Goal: Information Seeking & Learning: Learn about a topic

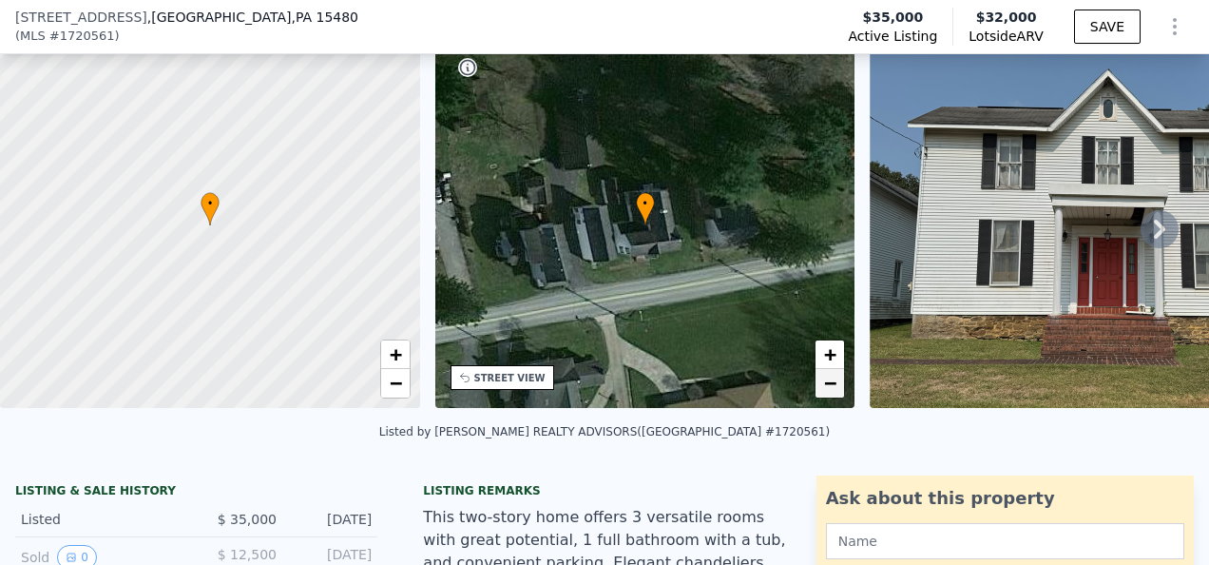
scroll to position [87, 0]
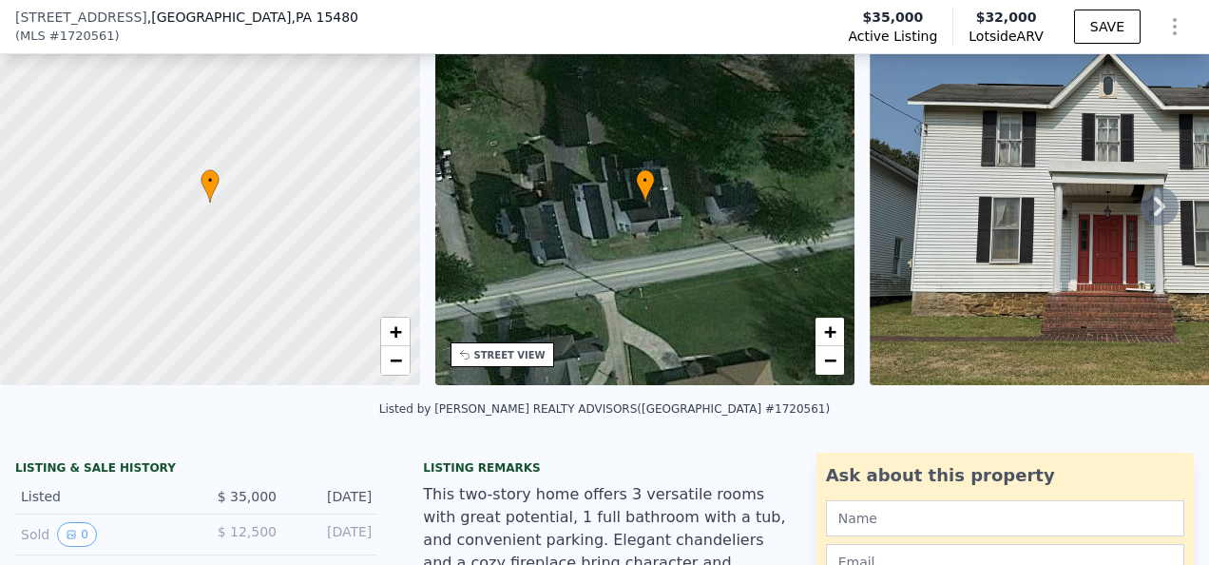
click at [1141, 212] on icon at bounding box center [1160, 206] width 38 height 38
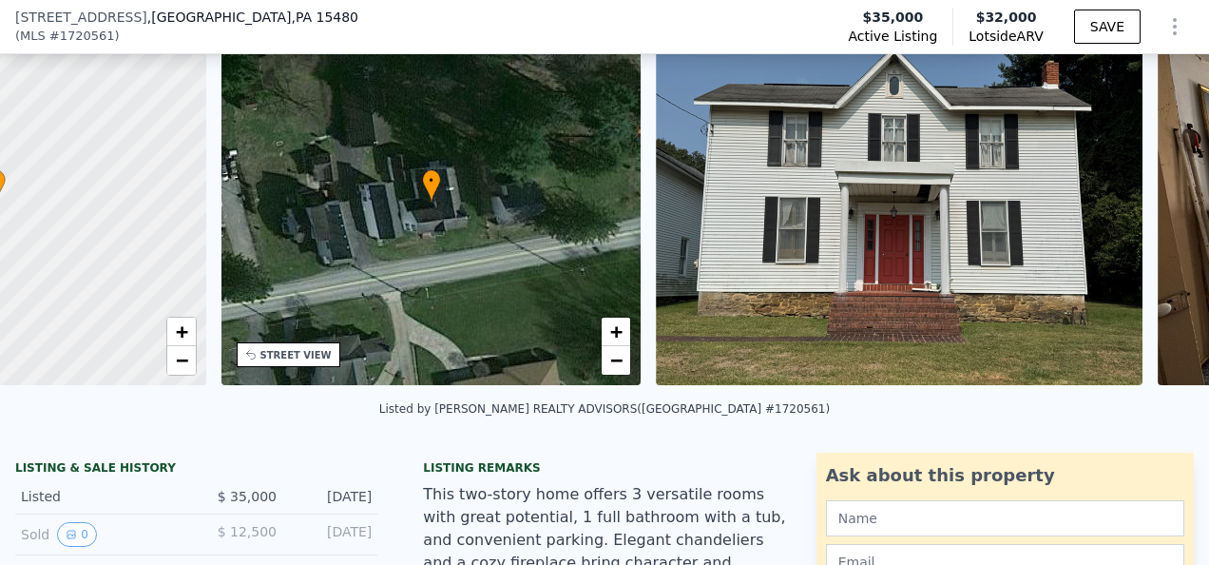
scroll to position [0, 442]
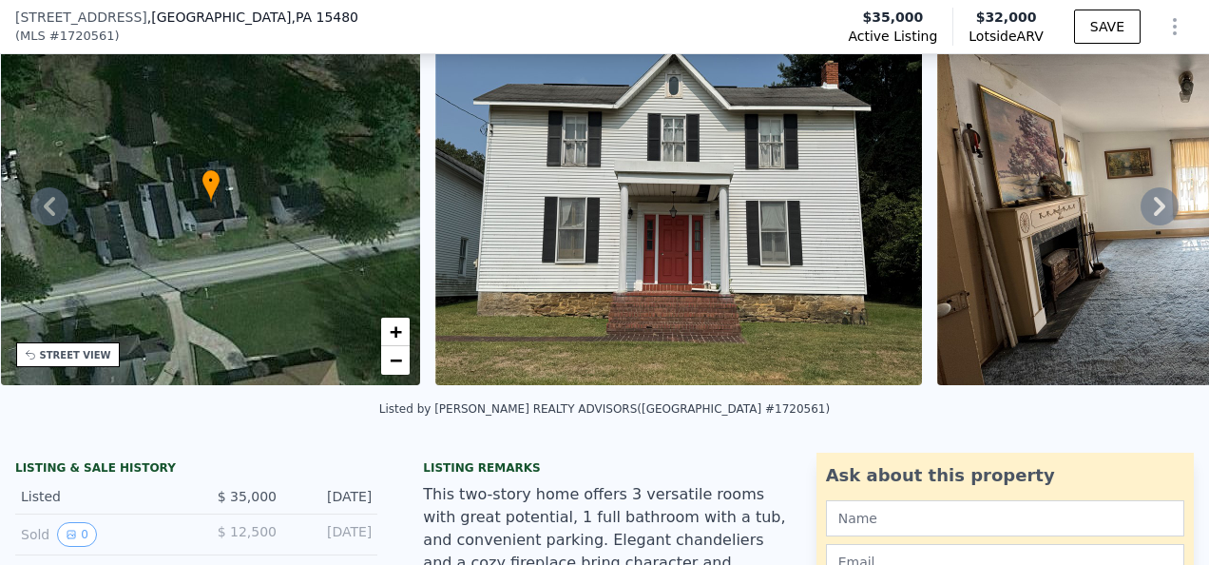
click at [1141, 212] on icon at bounding box center [1160, 206] width 38 height 38
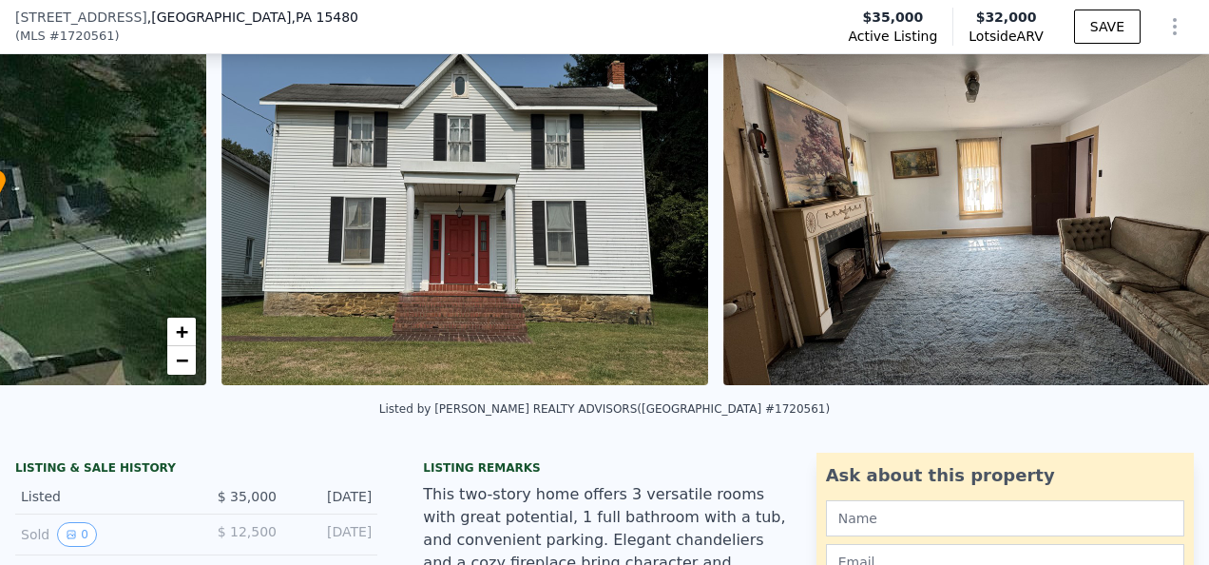
scroll to position [0, 870]
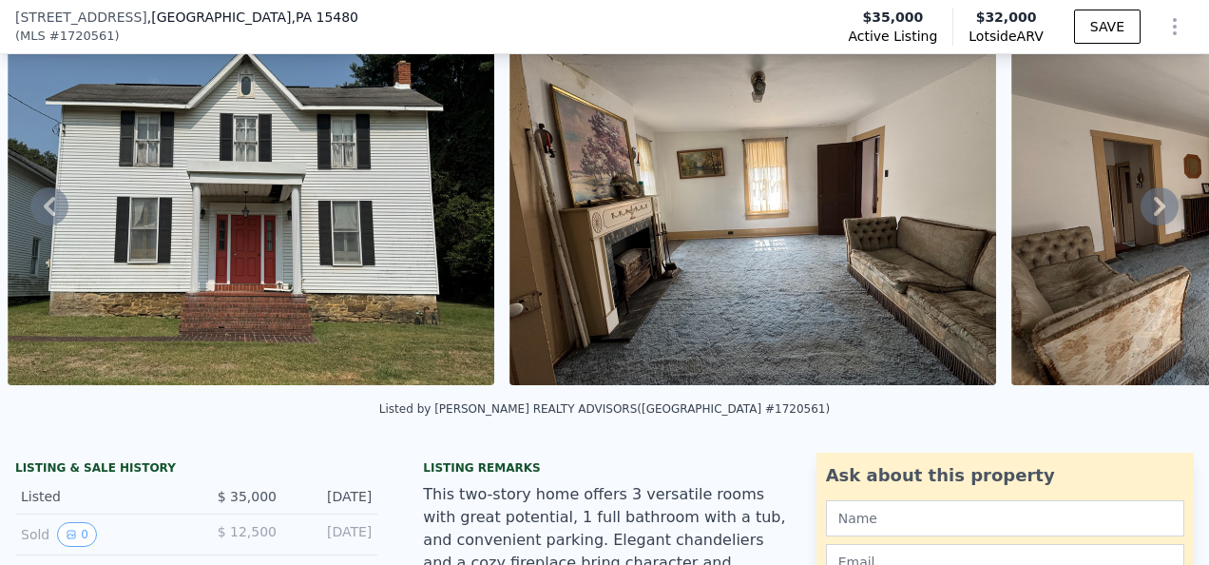
click at [1141, 212] on icon at bounding box center [1160, 206] width 38 height 38
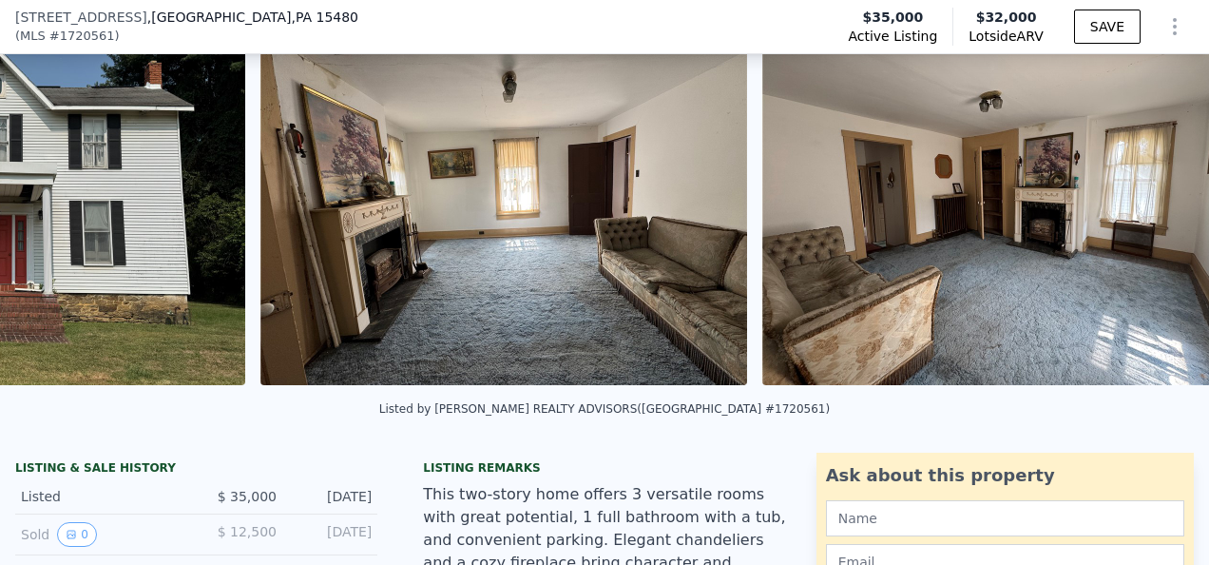
scroll to position [0, 1372]
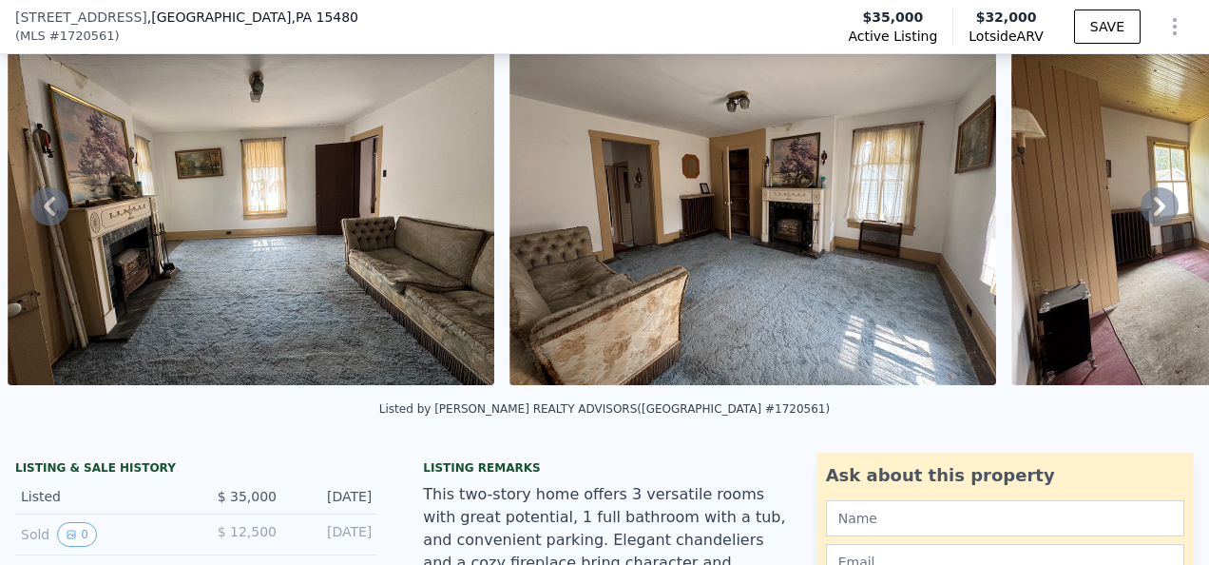
click at [1141, 212] on icon at bounding box center [1160, 206] width 38 height 38
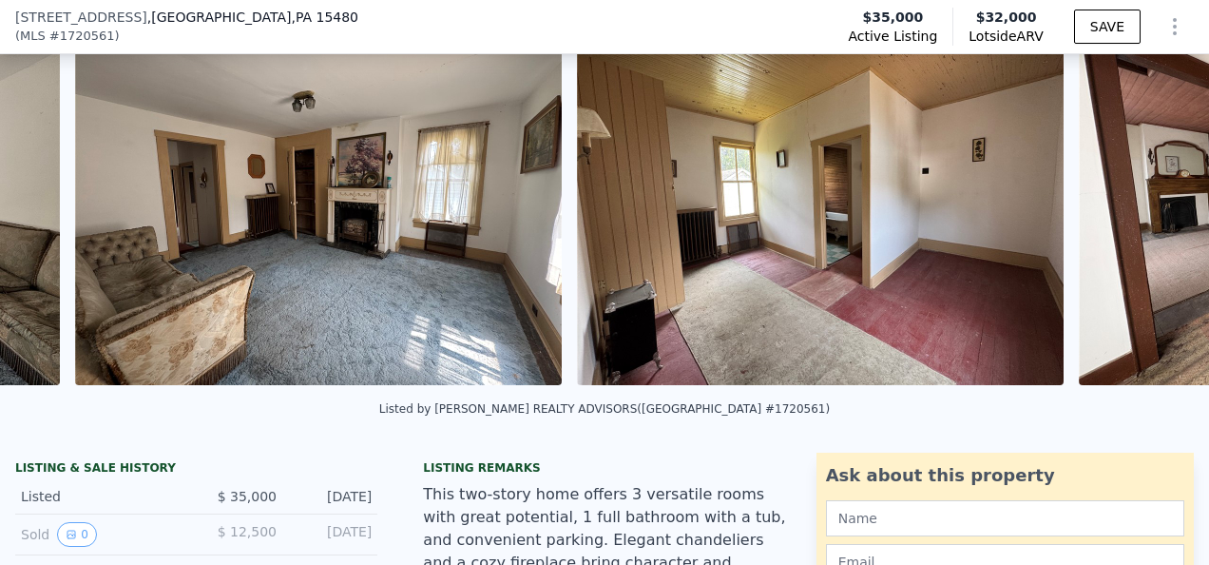
scroll to position [0, 1874]
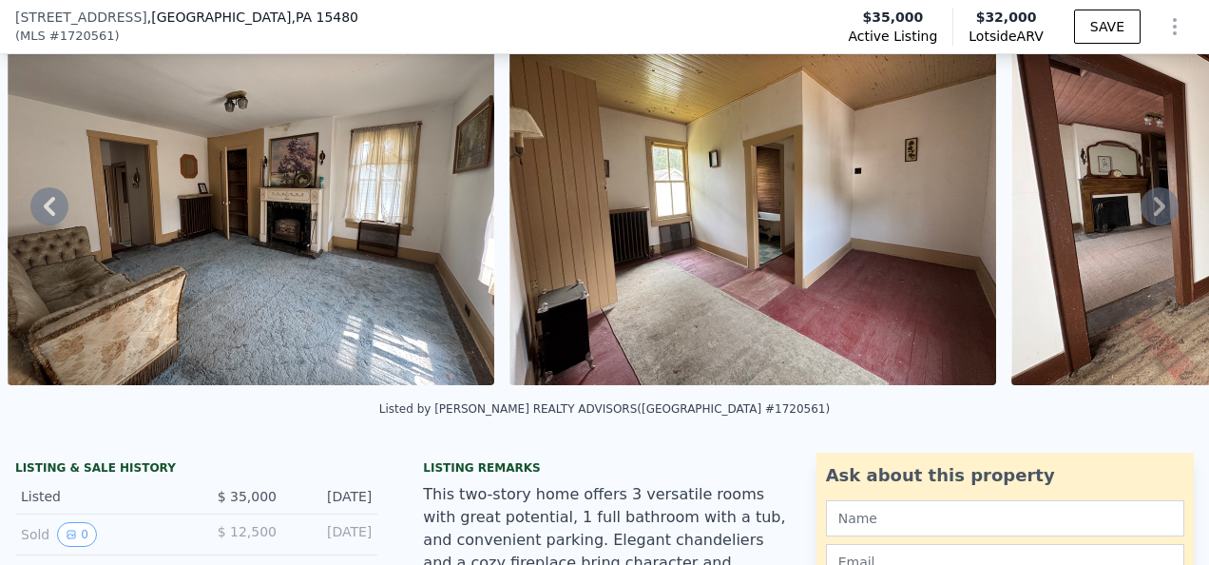
click at [44, 205] on icon at bounding box center [49, 206] width 38 height 38
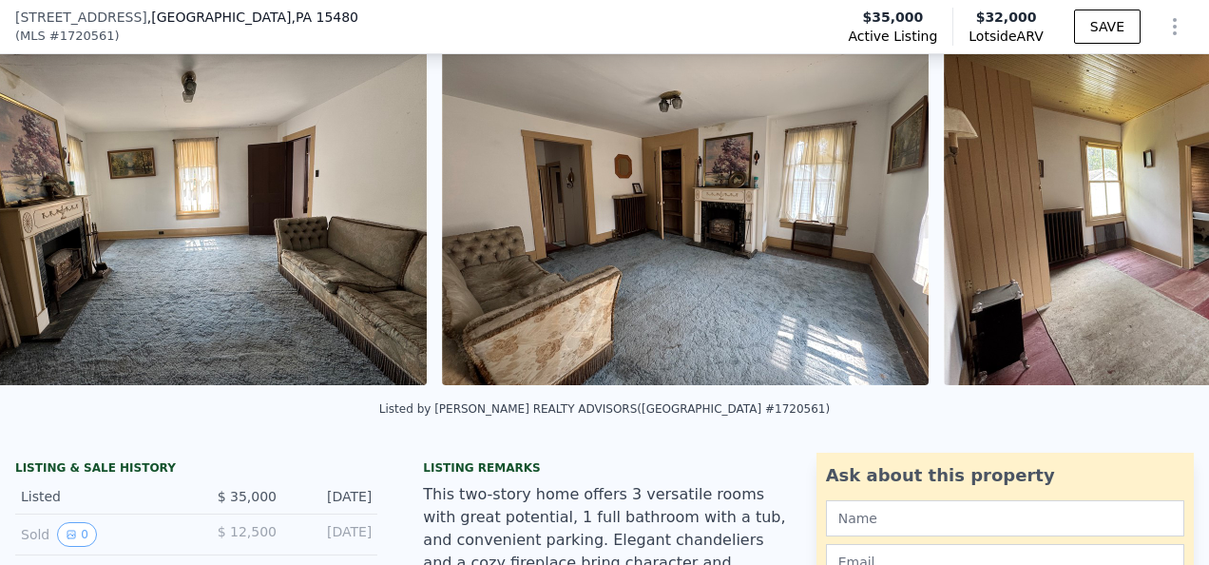
scroll to position [0, 1372]
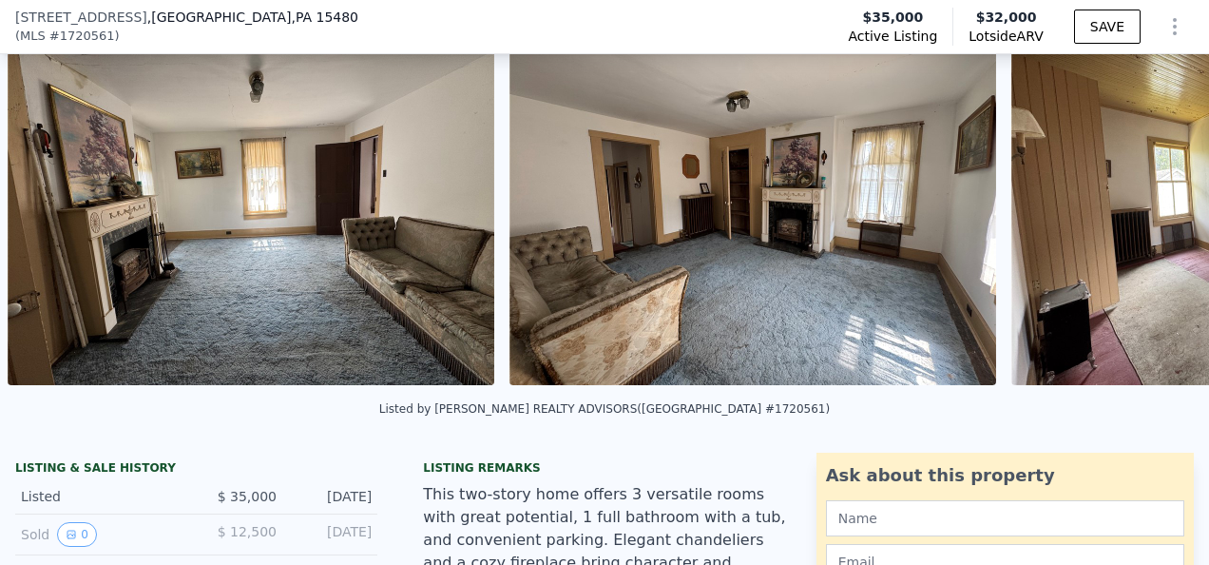
click at [44, 205] on img at bounding box center [251, 202] width 487 height 365
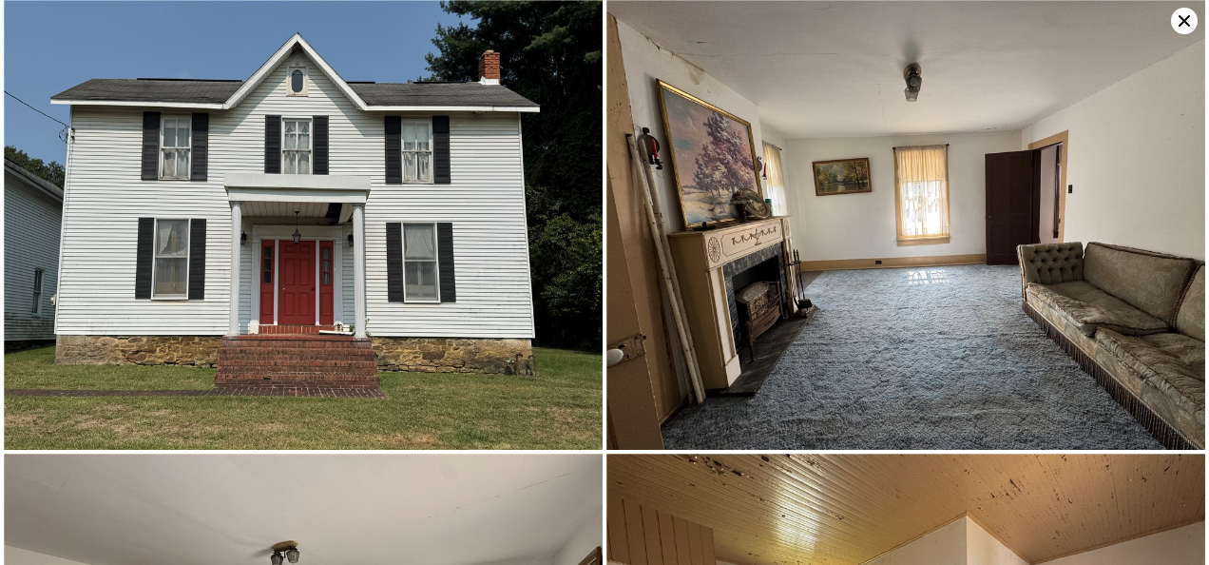
click at [93, 225] on img at bounding box center [303, 225] width 599 height 450
click at [209, 247] on img at bounding box center [303, 225] width 599 height 450
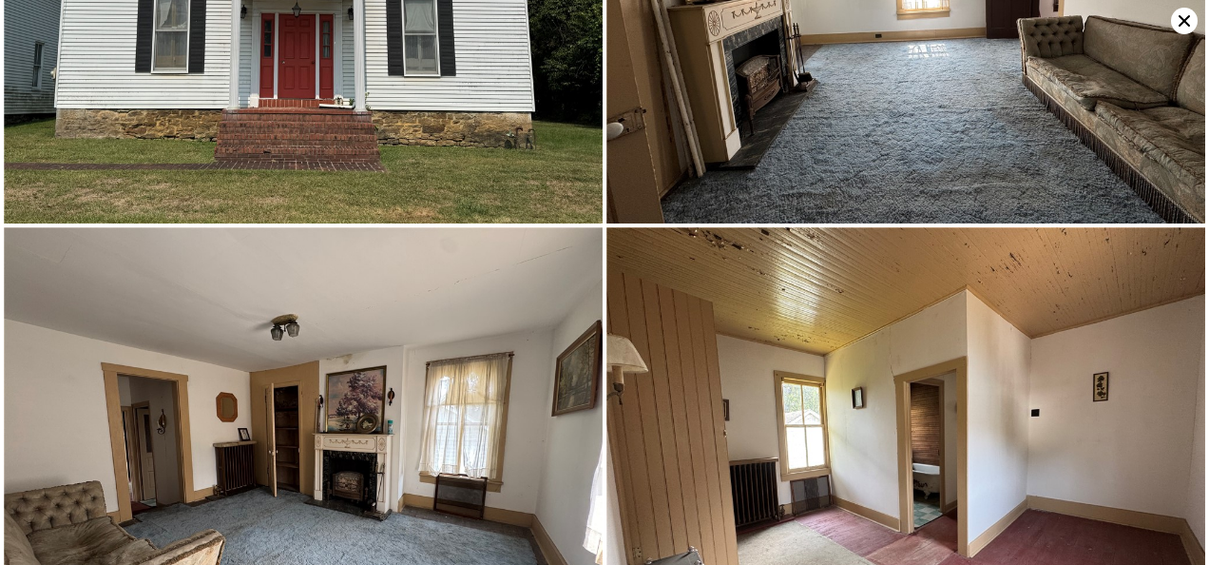
scroll to position [0, 0]
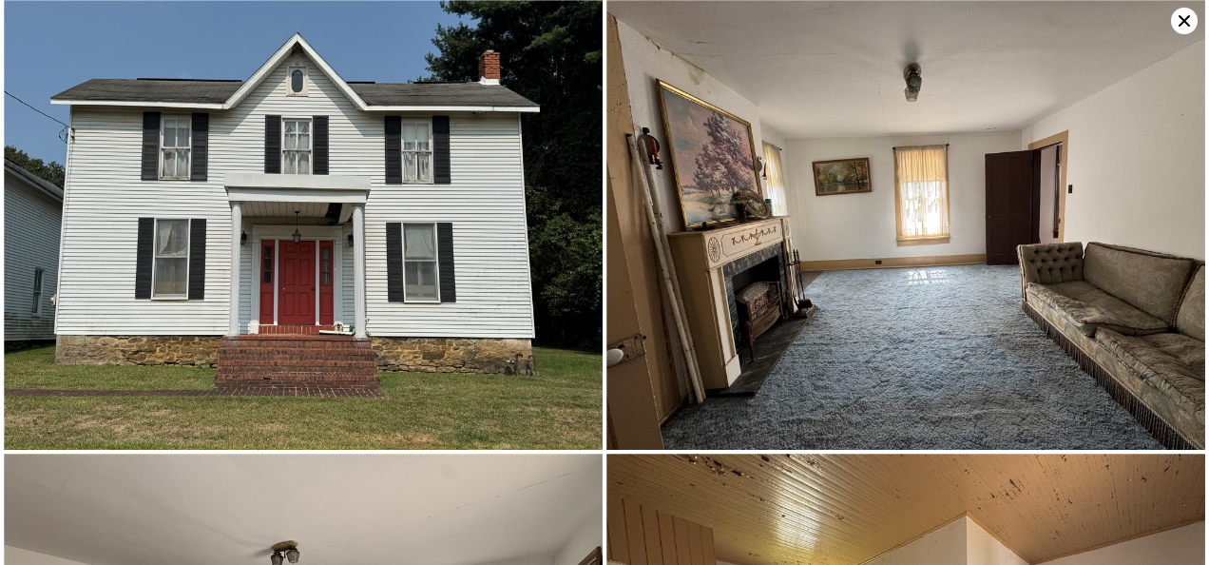
click at [1185, 18] on icon at bounding box center [1184, 20] width 11 height 11
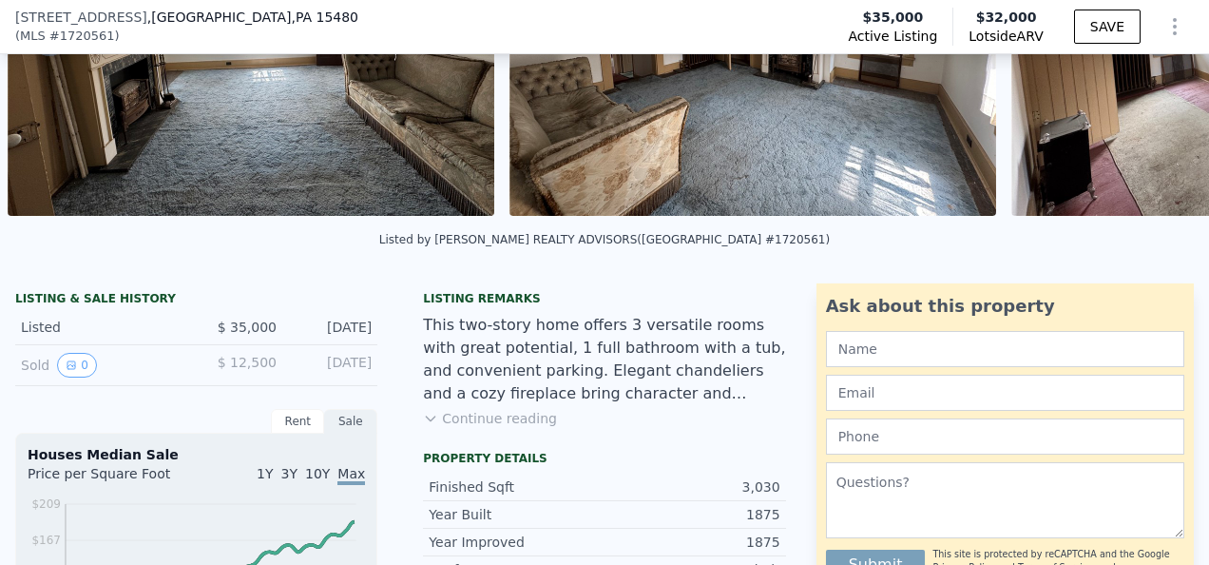
scroll to position [373, 0]
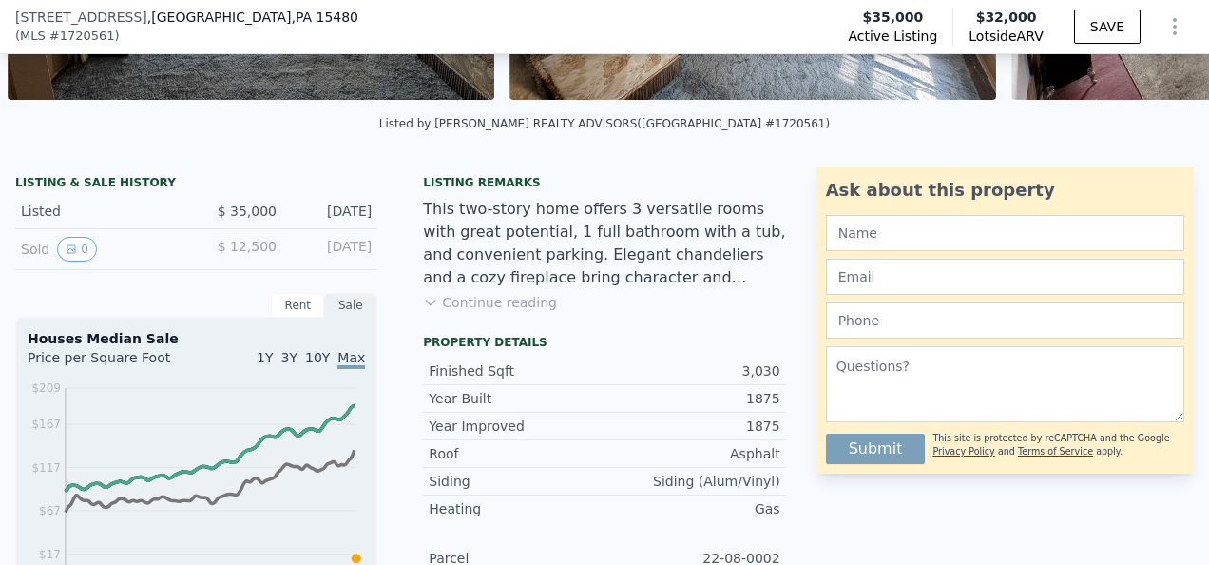
click at [529, 312] on button "Continue reading" at bounding box center [490, 302] width 134 height 19
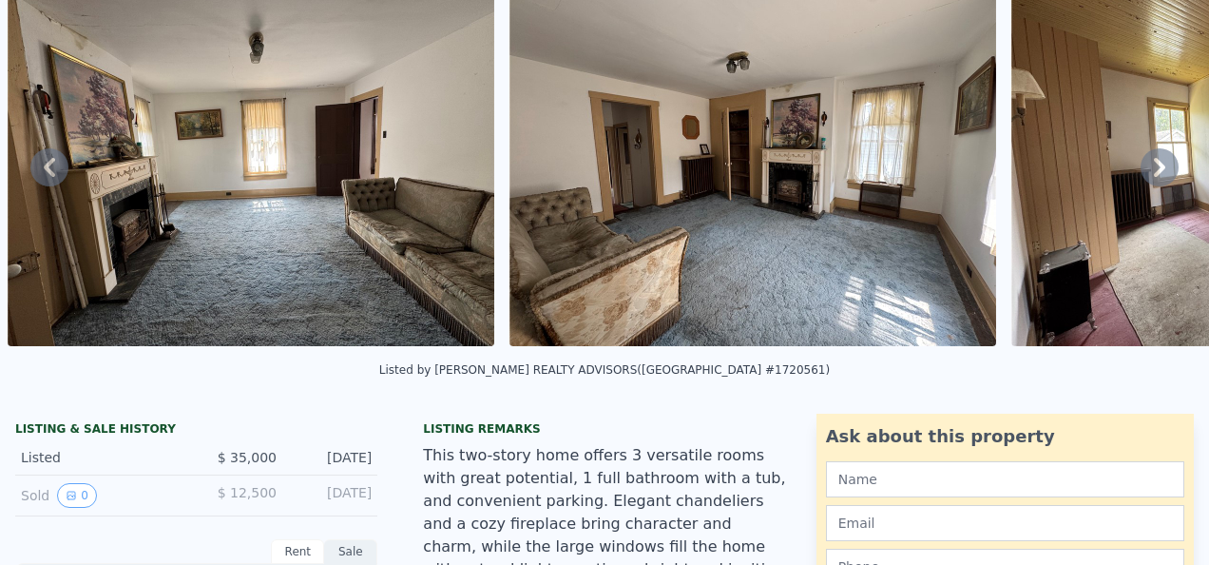
scroll to position [7, 0]
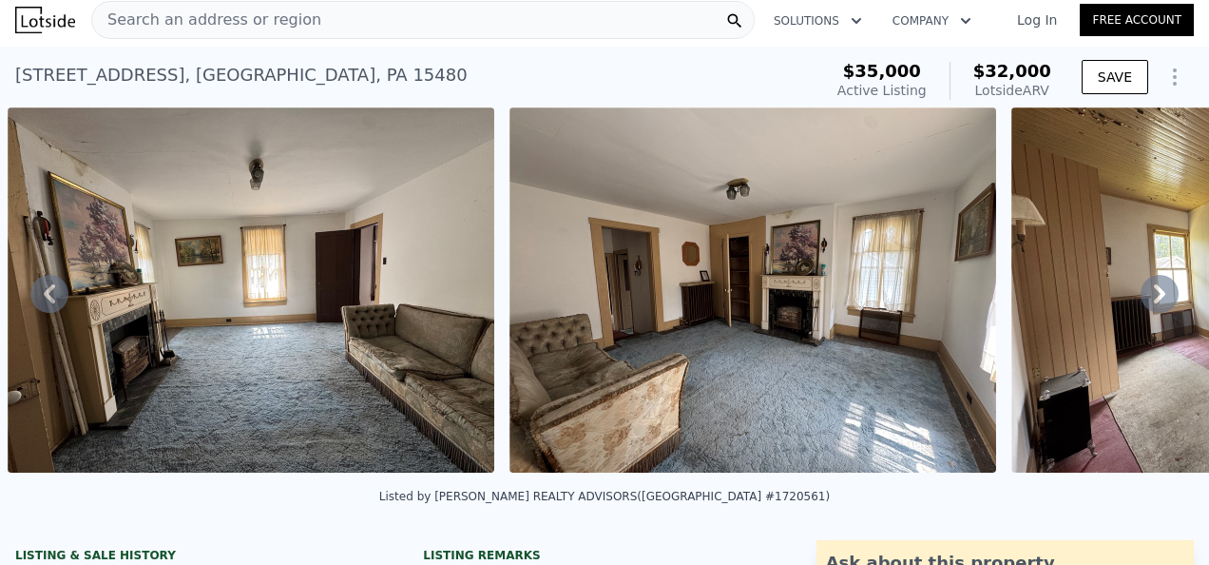
click at [58, 295] on icon at bounding box center [49, 294] width 38 height 38
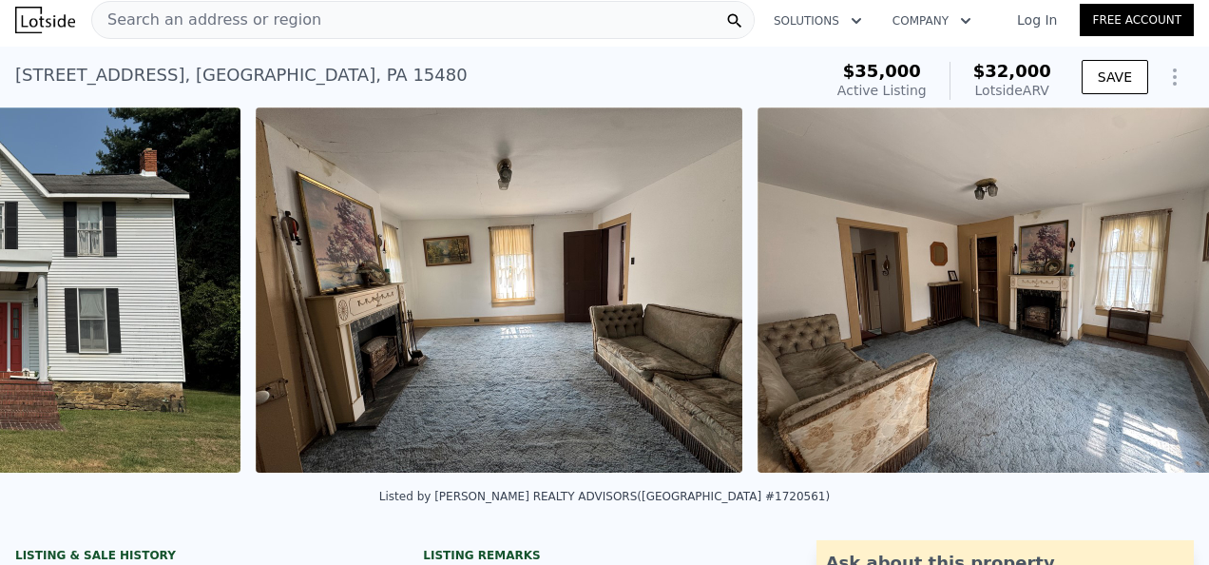
scroll to position [0, 870]
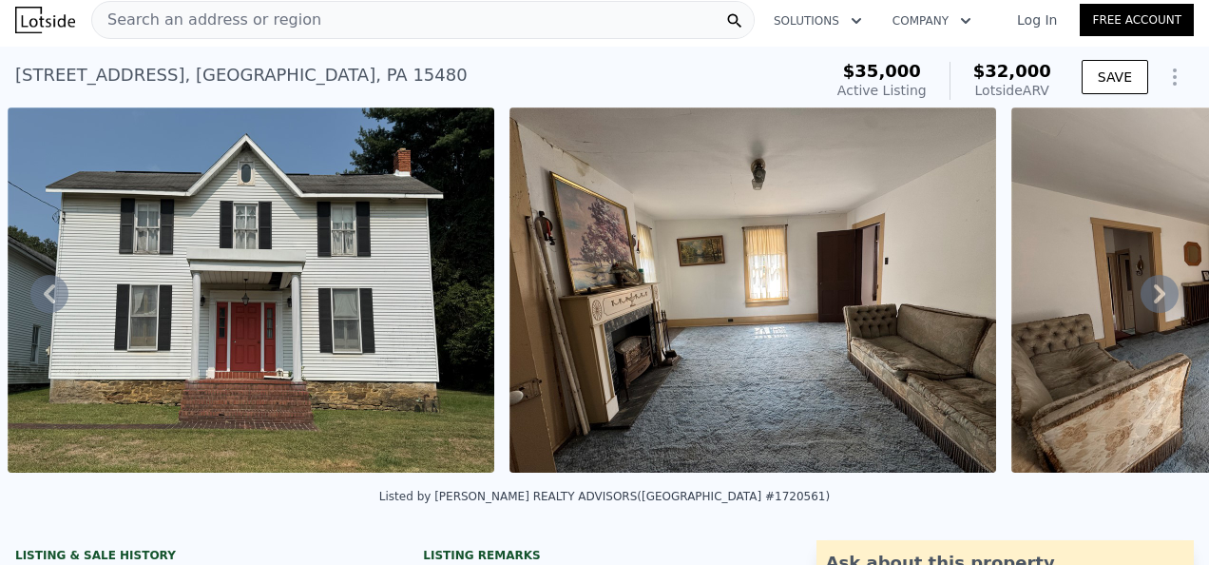
click at [1154, 291] on icon at bounding box center [1159, 293] width 11 height 19
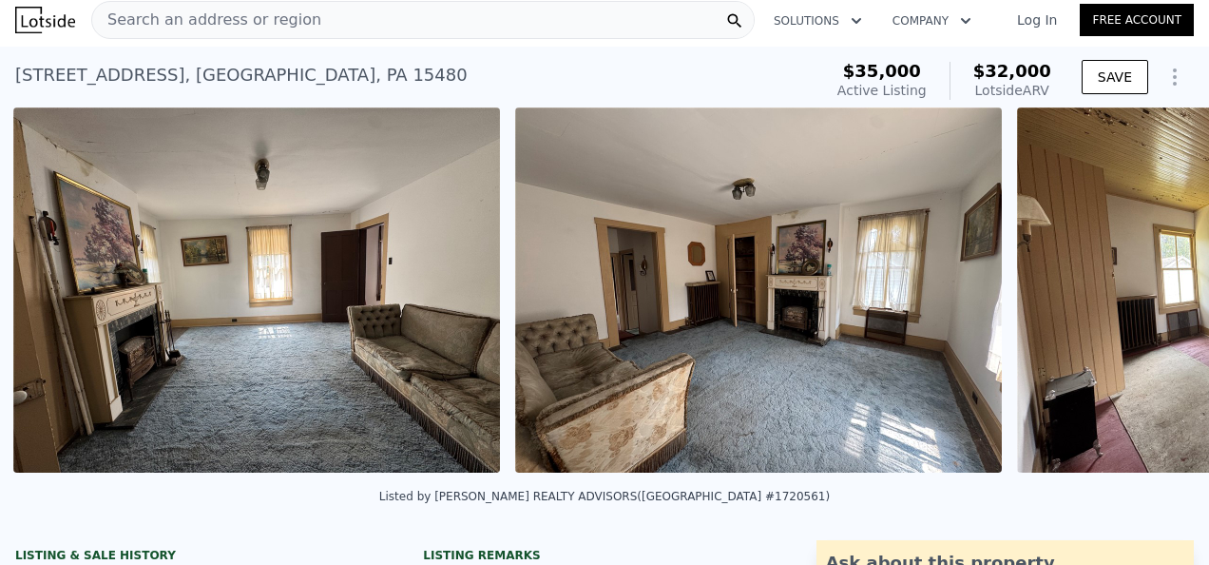
scroll to position [0, 1372]
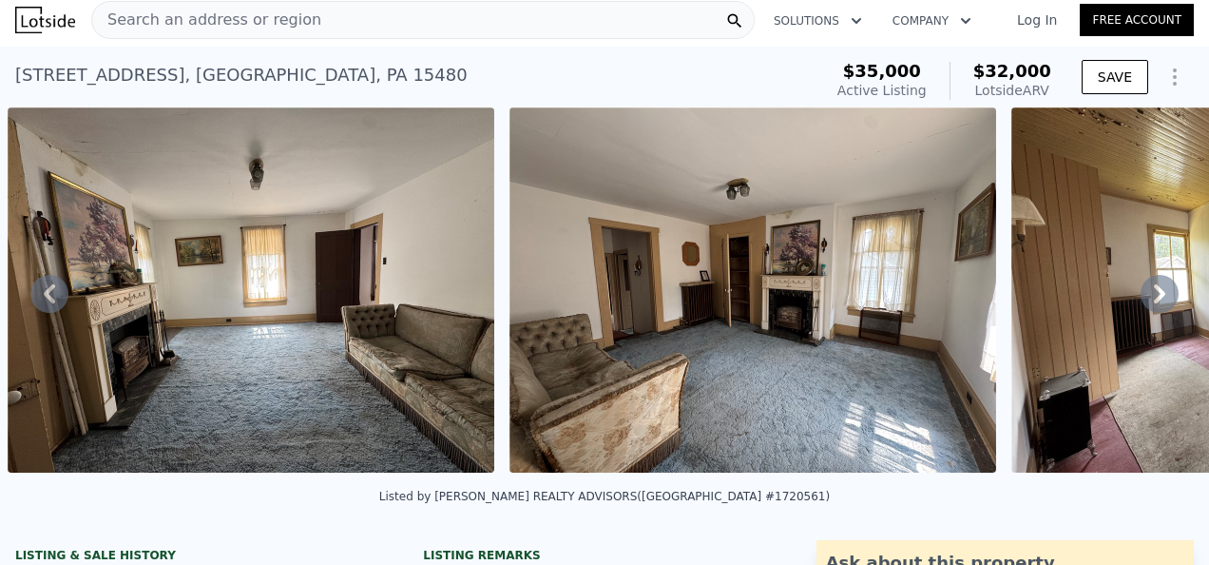
click at [1154, 291] on icon at bounding box center [1159, 293] width 11 height 19
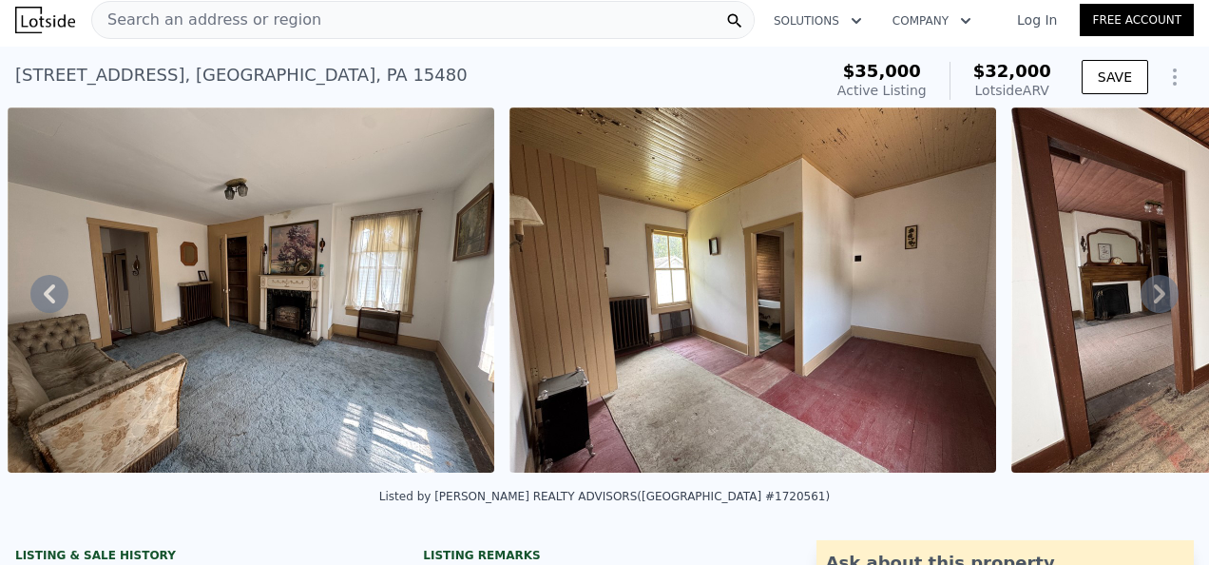
click at [1154, 291] on icon at bounding box center [1159, 293] width 11 height 19
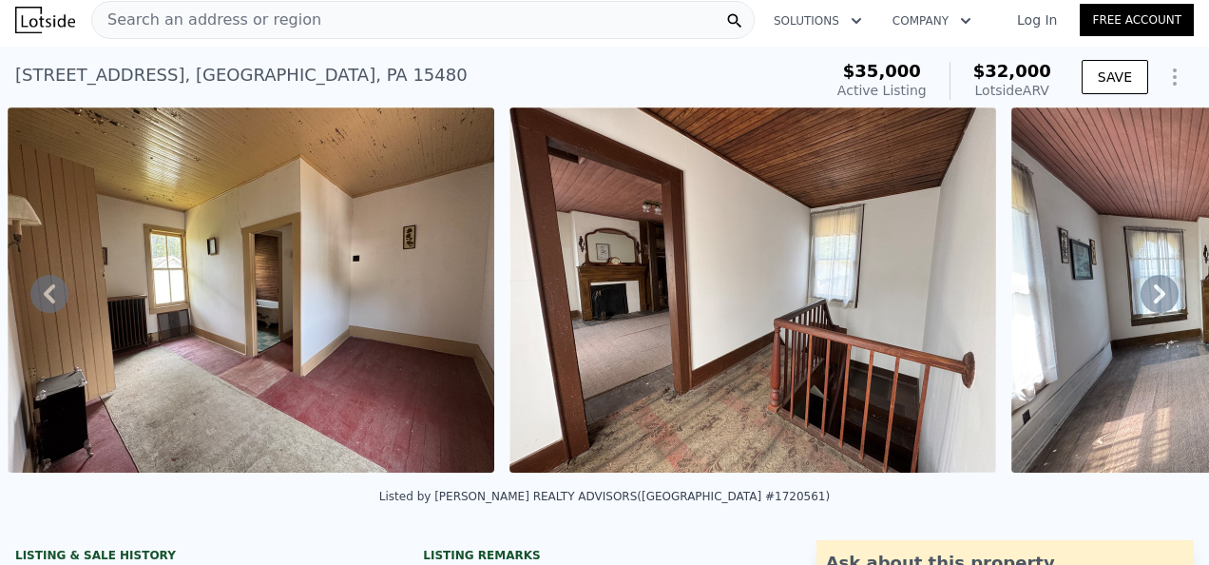
click at [1154, 291] on icon at bounding box center [1159, 293] width 11 height 19
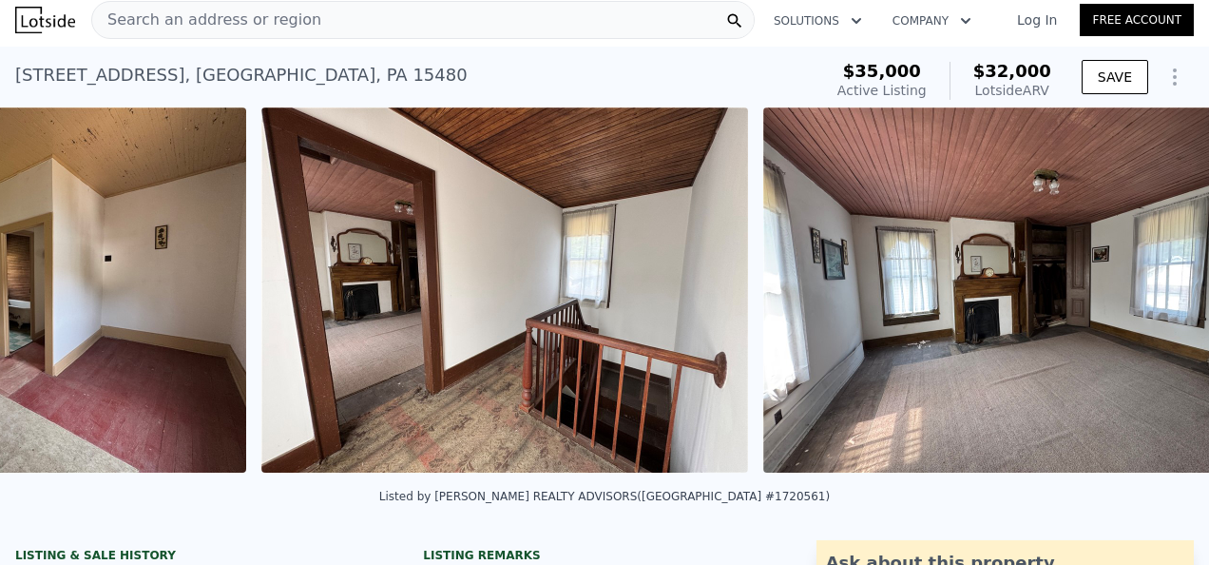
scroll to position [0, 2878]
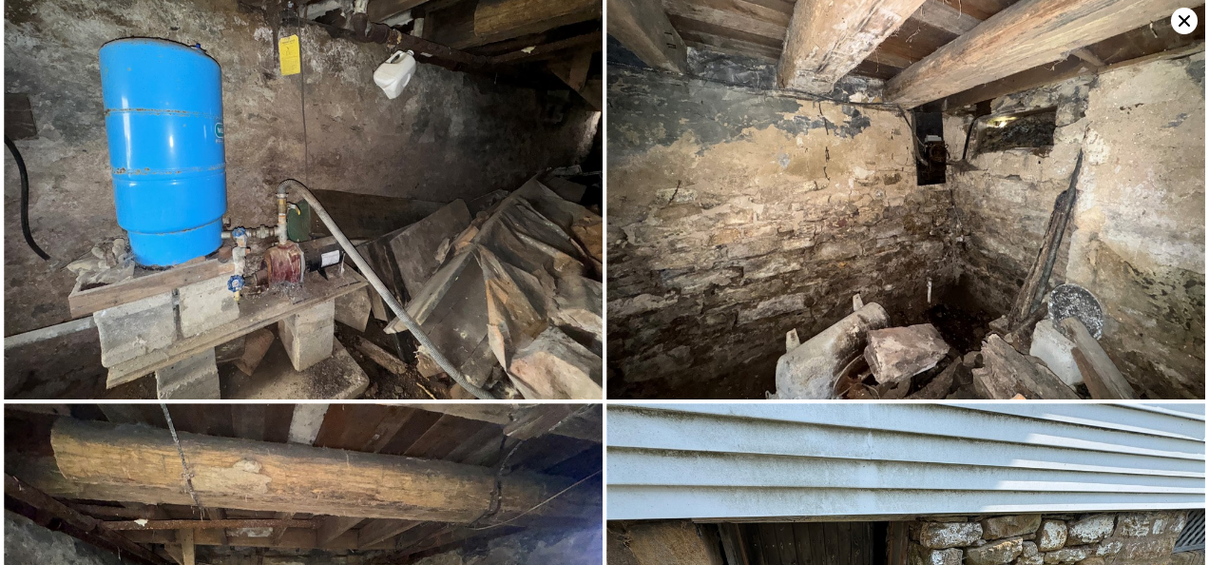
scroll to position [5370, 0]
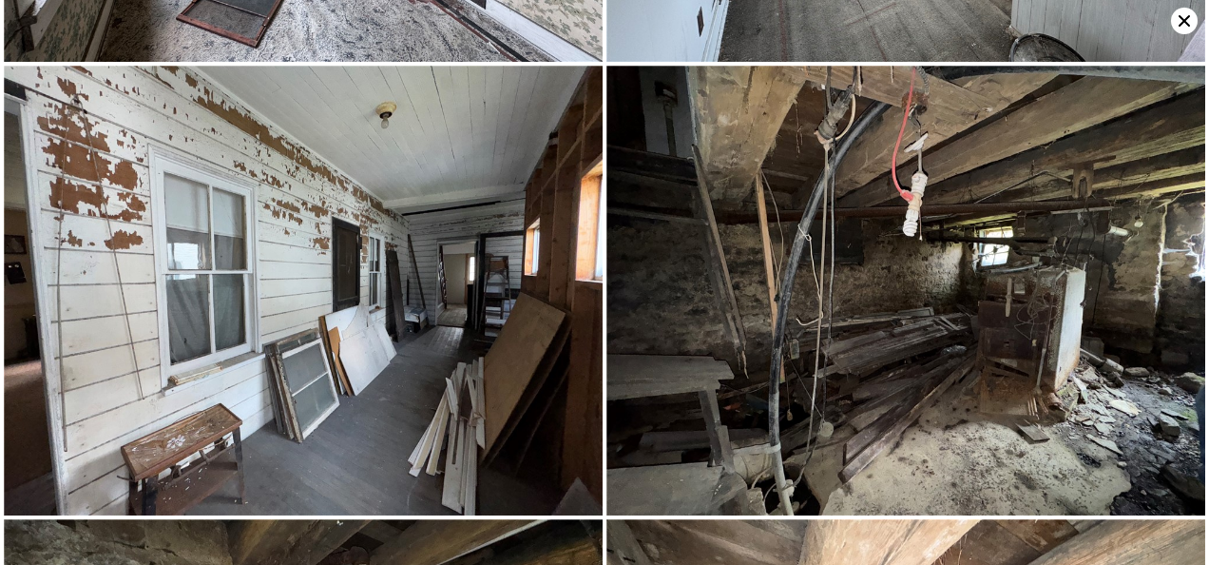
click at [1181, 17] on icon at bounding box center [1184, 20] width 11 height 11
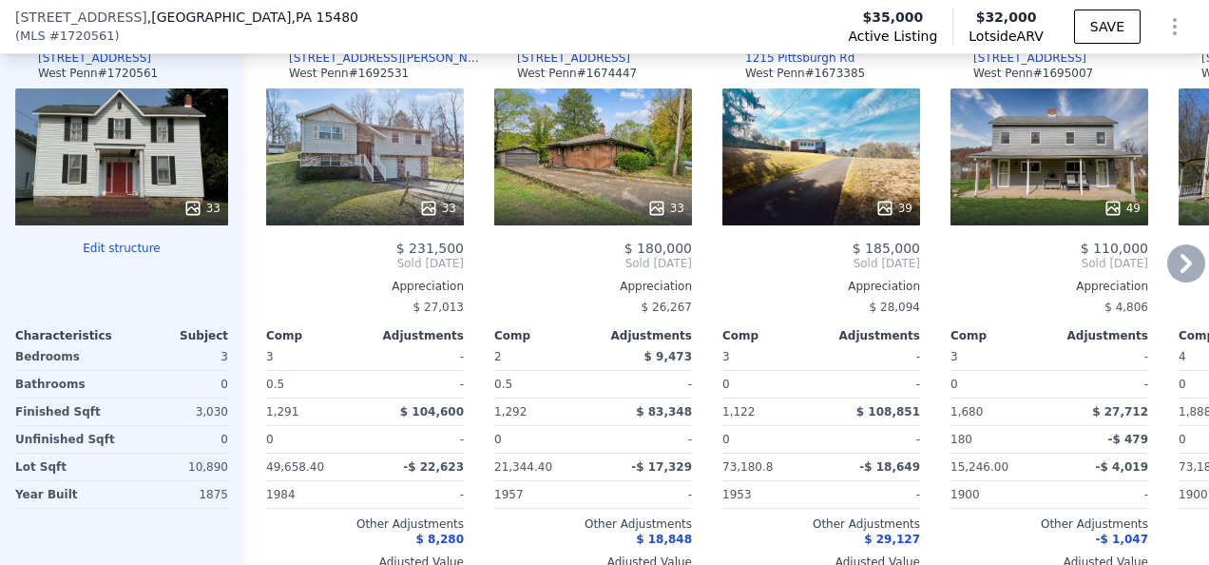
scroll to position [1989, 0]
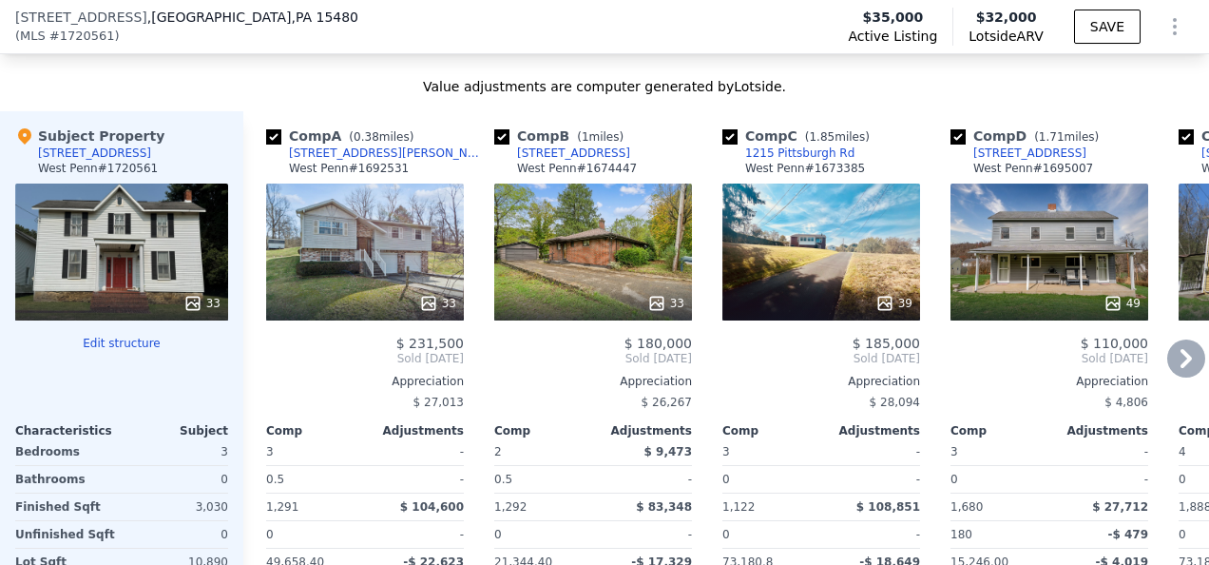
click at [594, 409] on div "$ 26,267" at bounding box center [593, 402] width 198 height 27
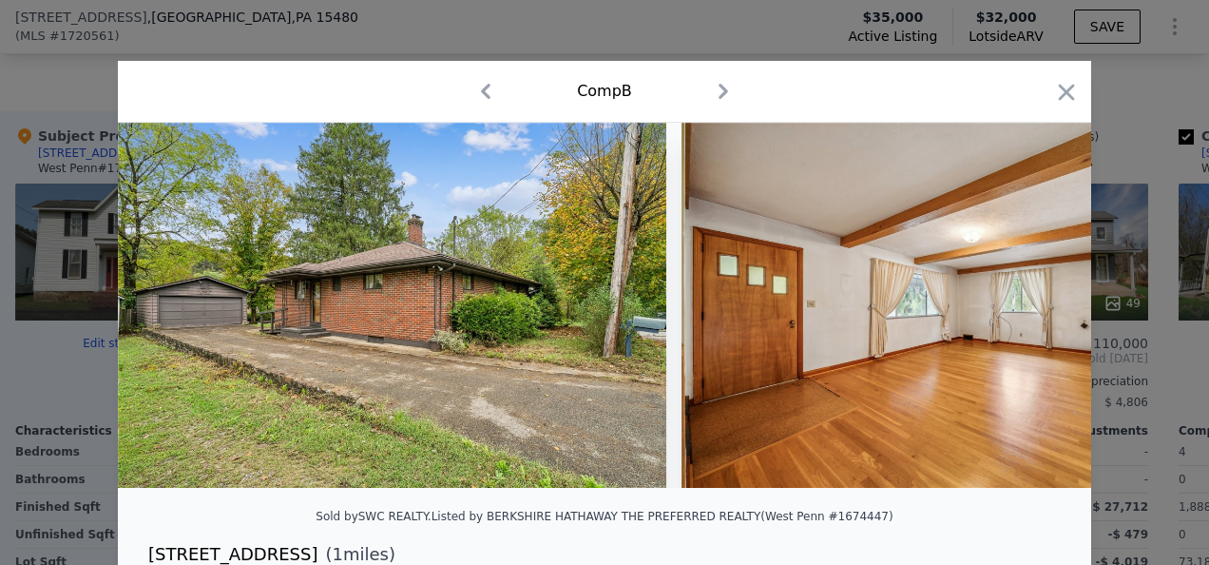
click at [1060, 106] on div at bounding box center [1066, 95] width 27 height 33
click at [1058, 88] on icon "button" at bounding box center [1066, 92] width 27 height 27
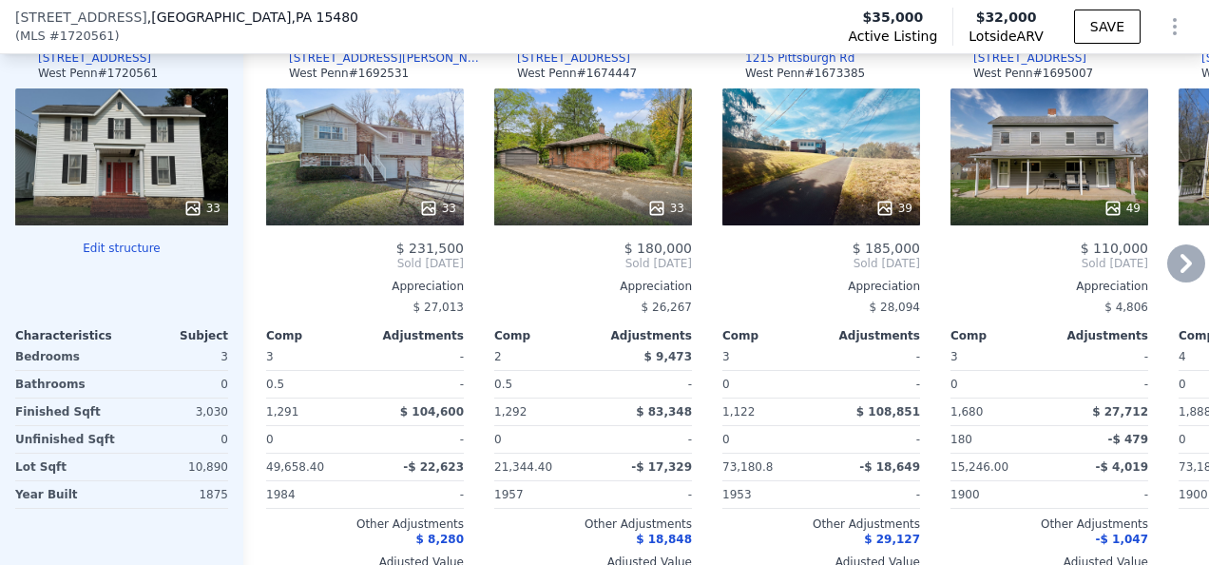
scroll to position [2179, 0]
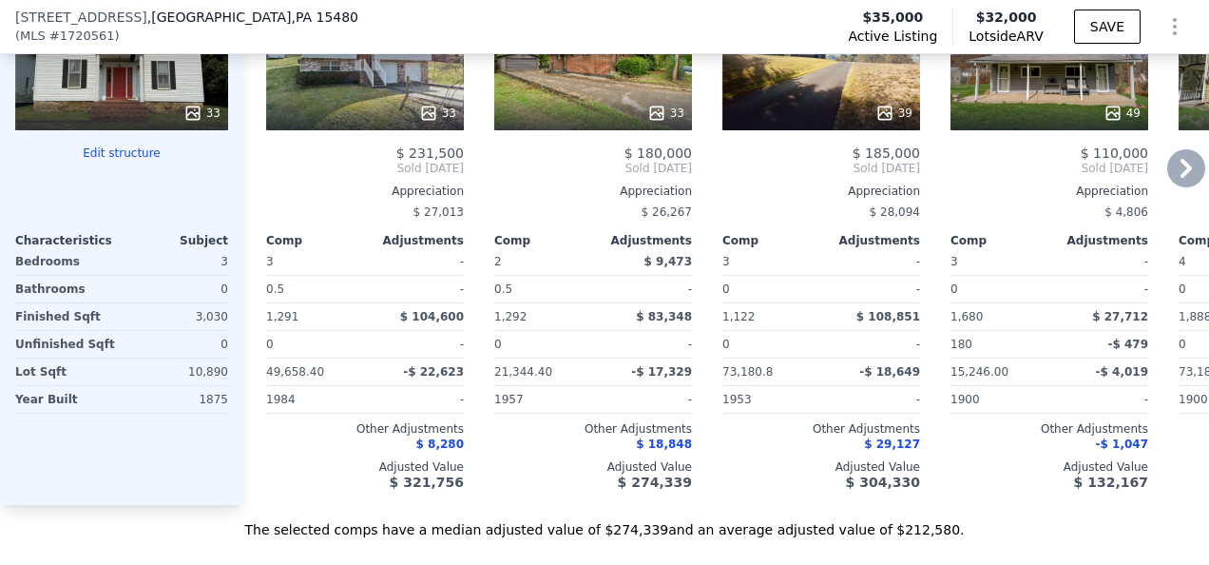
click at [1169, 179] on icon at bounding box center [1186, 168] width 38 height 38
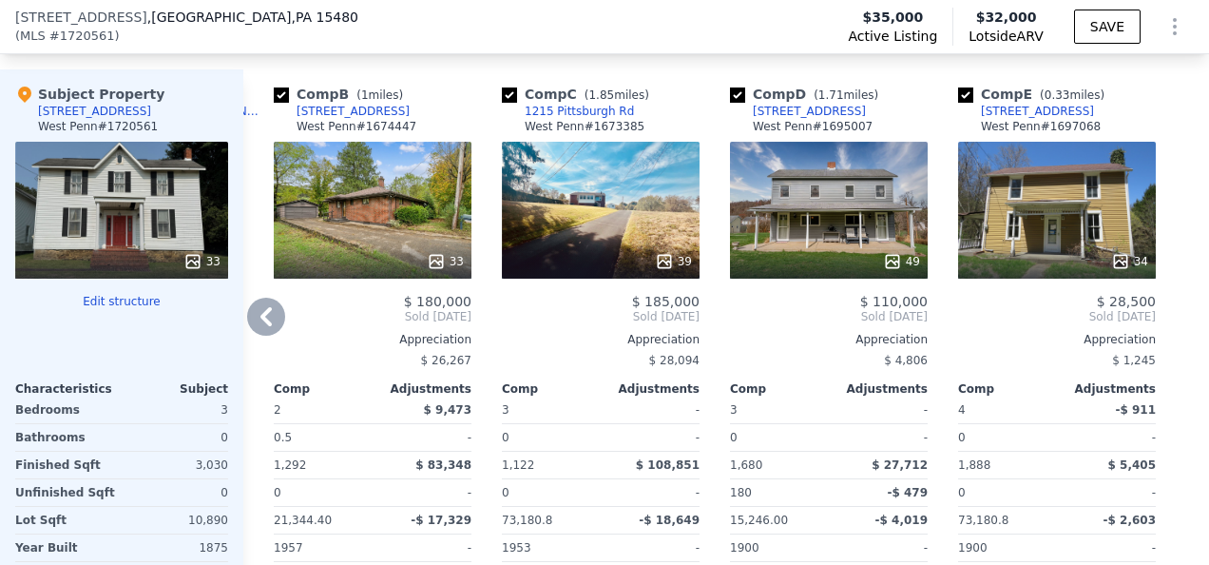
scroll to position [1989, 0]
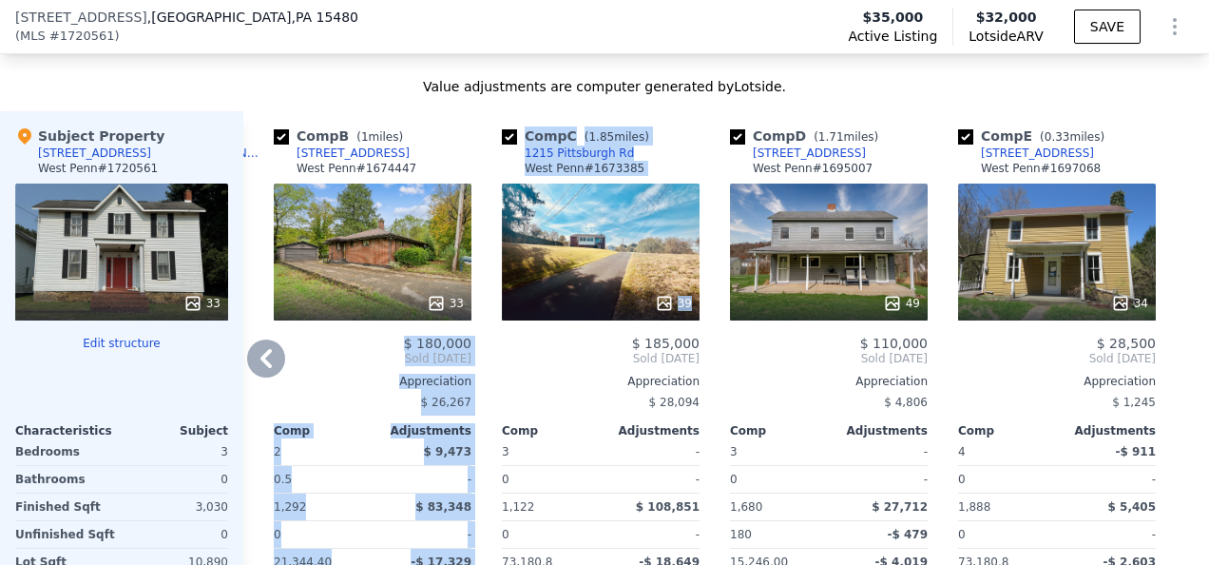
drag, startPoint x: 269, startPoint y: 252, endPoint x: 491, endPoint y: 300, distance: 227.7
click at [491, 300] on div "Comp A ( 0.38 miles) [STREET_ADDRESS][PERSON_NAME] 33 $ 231,500 Sold [DATE] App…" at bounding box center [726, 403] width 966 height 584
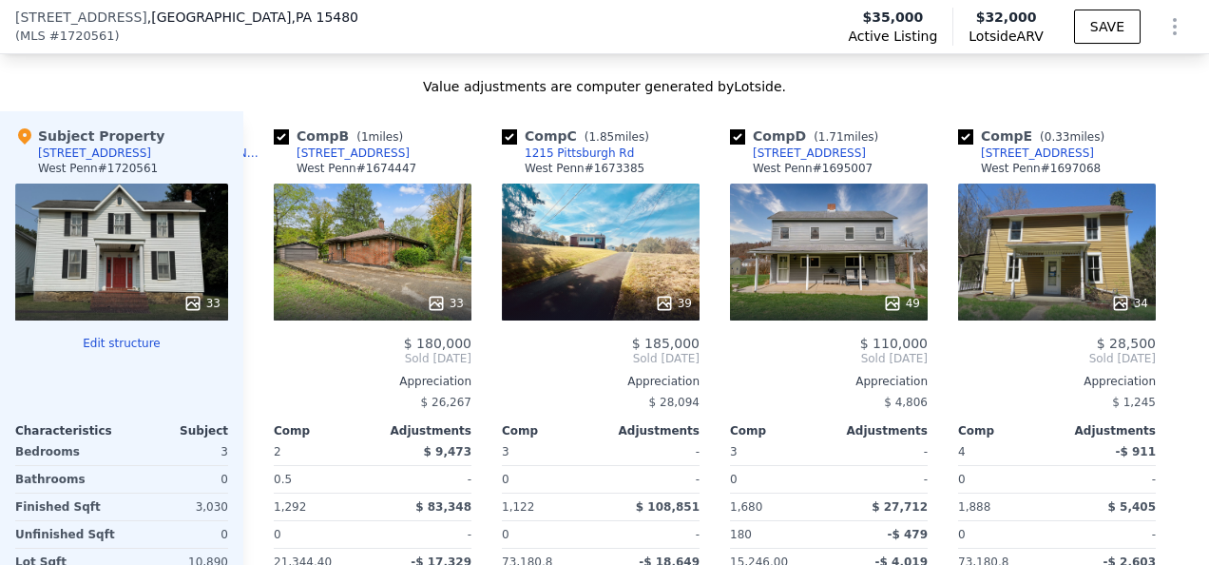
click at [861, 109] on div "Value adjustments are computer generated by Lotside . Subject Property [STREET_…" at bounding box center [604, 403] width 1209 height 652
click at [272, 361] on icon at bounding box center [266, 358] width 38 height 38
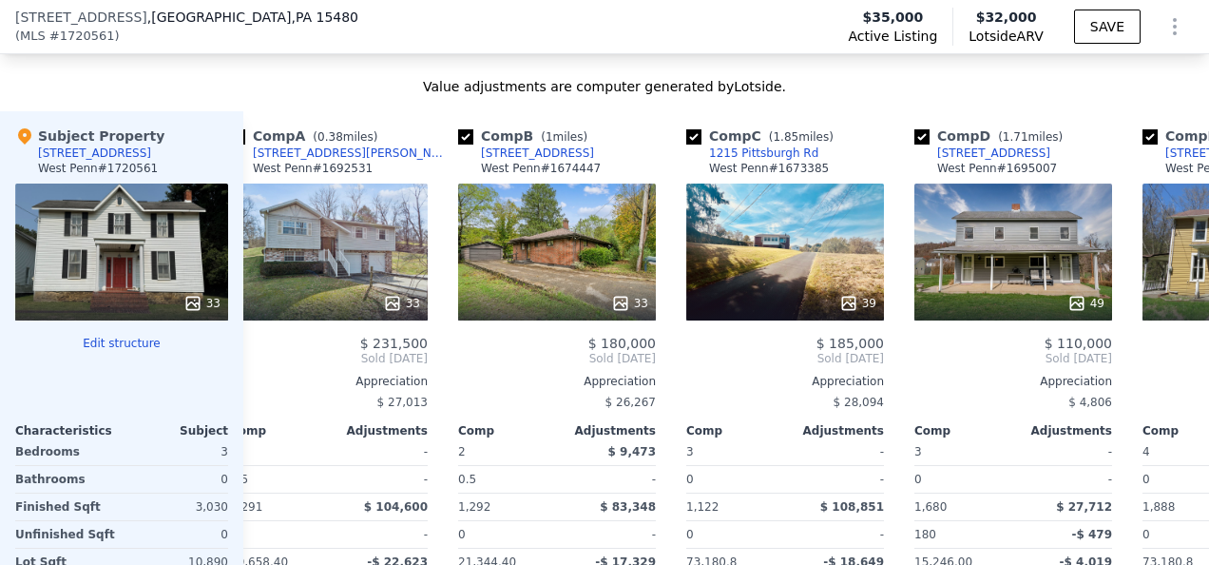
scroll to position [0, 0]
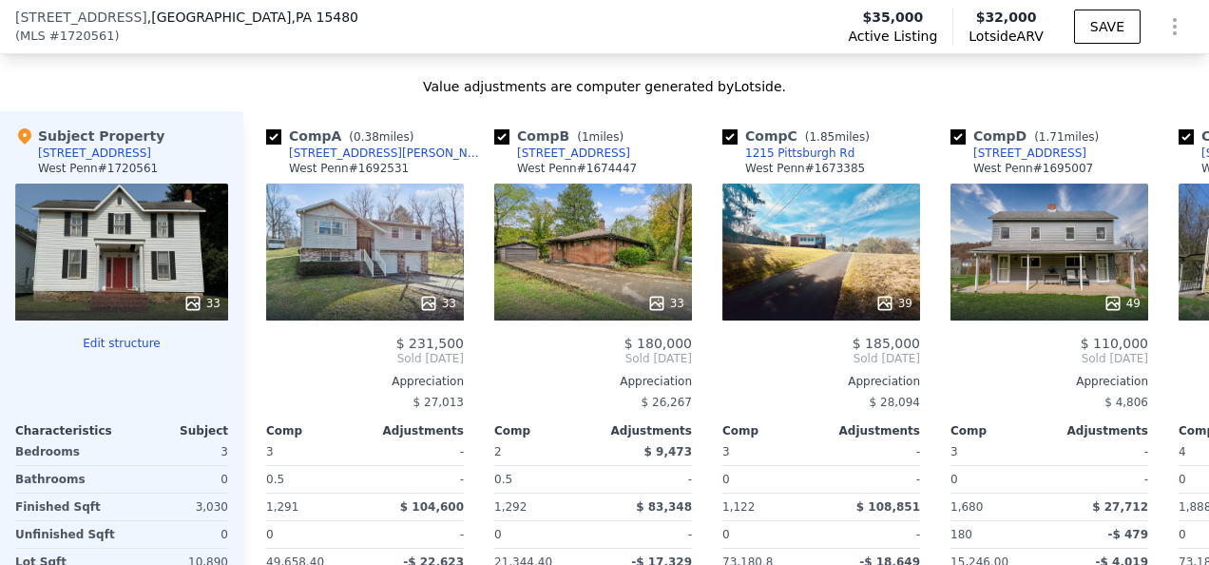
click at [272, 361] on span "Sold [DATE]" at bounding box center [365, 358] width 198 height 15
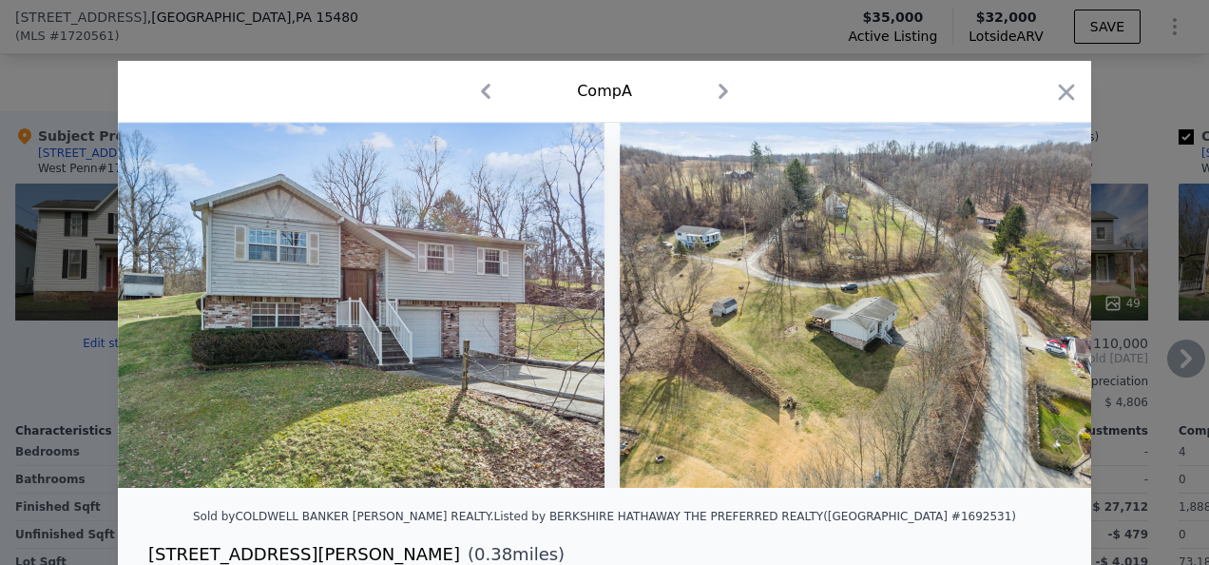
click at [1070, 94] on icon "button" at bounding box center [1066, 92] width 27 height 27
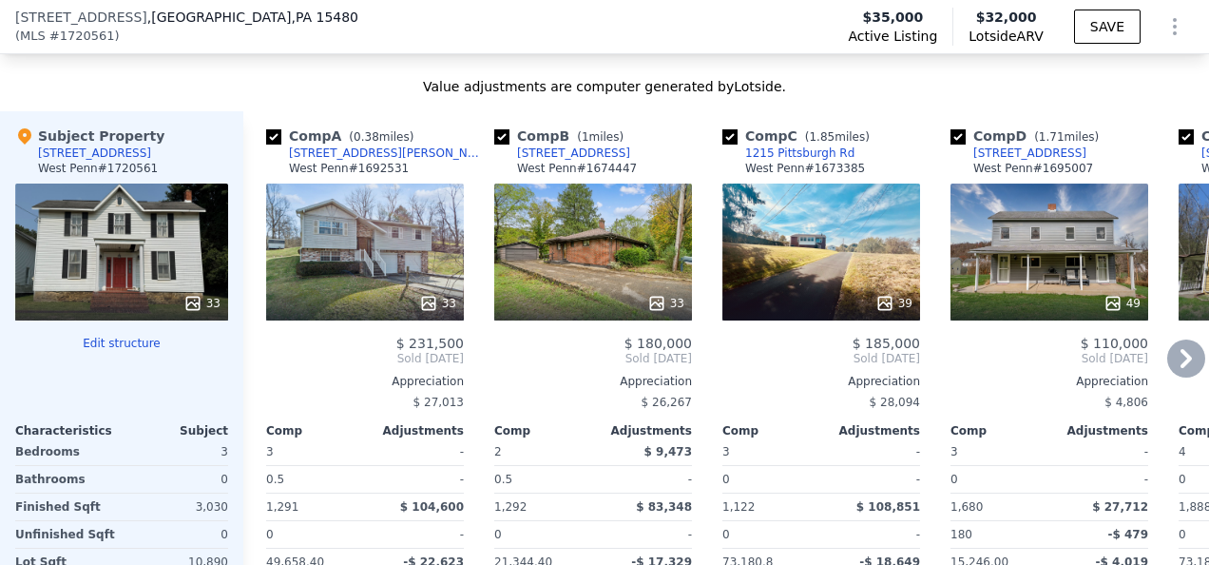
click at [1181, 367] on icon at bounding box center [1186, 358] width 11 height 19
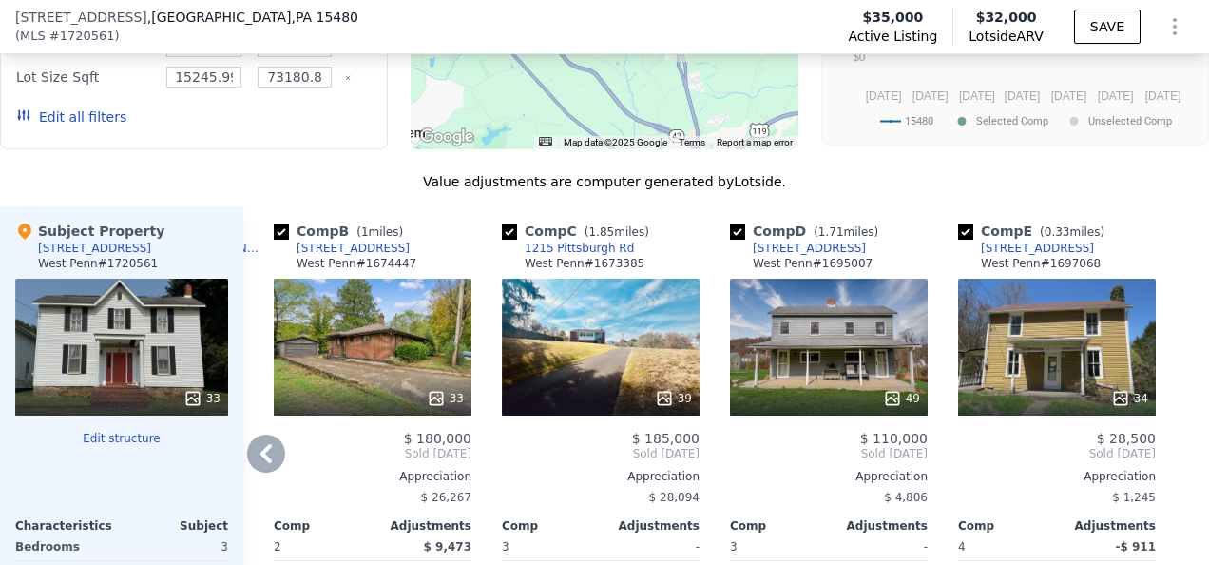
scroll to position [1989, 0]
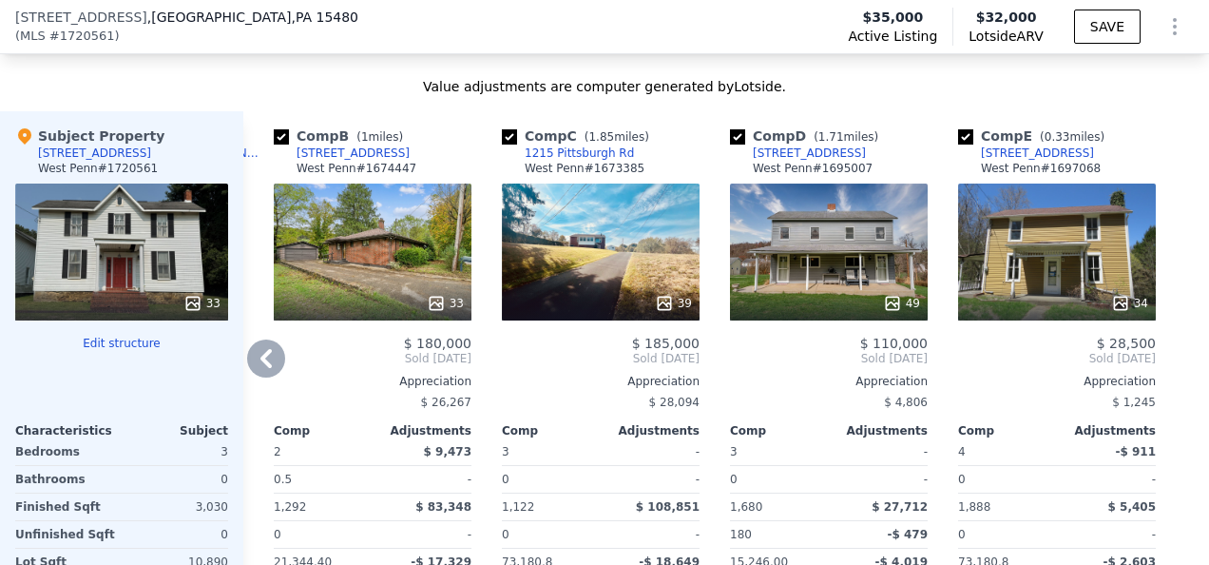
click at [257, 357] on icon at bounding box center [266, 358] width 38 height 38
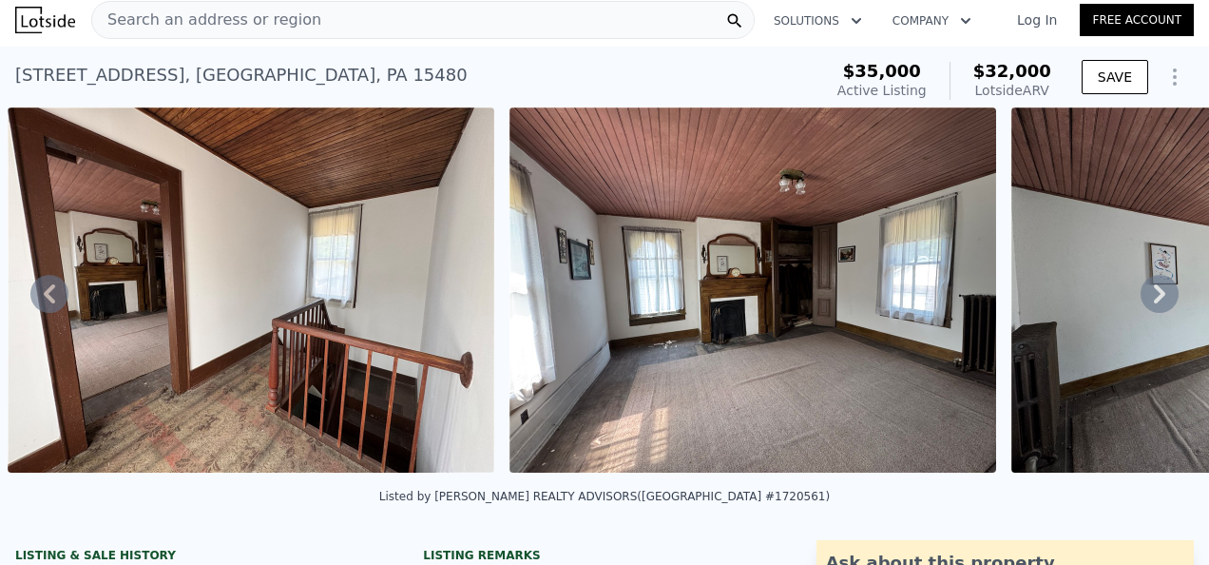
scroll to position [0, 0]
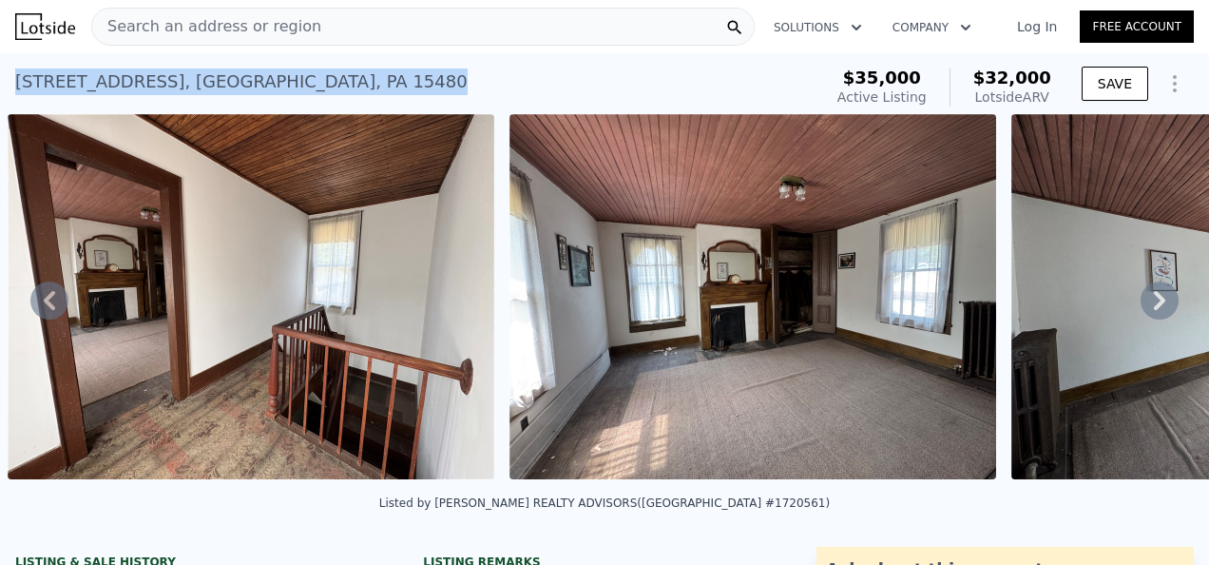
drag, startPoint x: 428, startPoint y: 78, endPoint x: 9, endPoint y: 81, distance: 419.3
click at [9, 81] on div "[STREET_ADDRESS] Active at $35k (~ARV $32k ) $35,000 Active Listing $32,000 Lot…" at bounding box center [604, 83] width 1209 height 61
